Goal: Information Seeking & Learning: Learn about a topic

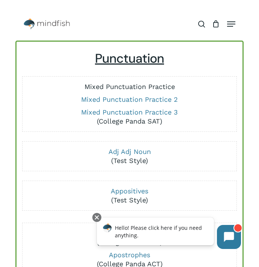
click at [117, 87] on link "Mixed Punctuation Practice" at bounding box center [130, 87] width 91 height 8
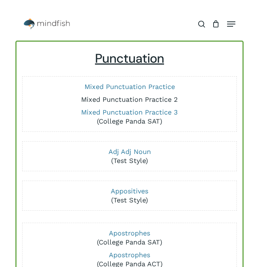
click at [126, 97] on link "Mixed Punctuation Practice 2" at bounding box center [129, 99] width 97 height 8
